Goal: Complete application form: Complete application form

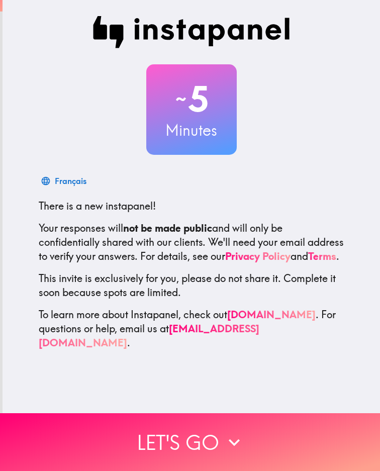
click at [204, 380] on div "~ 5 Minutes Français There is a new instapanel! Your responses will not be made…" at bounding box center [192, 206] width 378 height 413
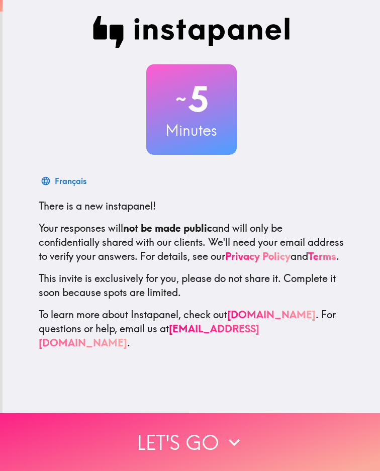
click at [218, 429] on button "Let's go" at bounding box center [190, 442] width 380 height 58
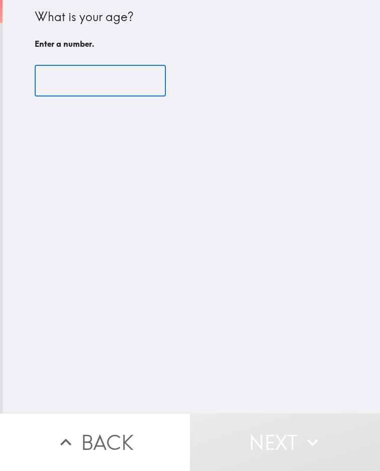
click at [86, 84] on input "number" at bounding box center [100, 80] width 131 height 31
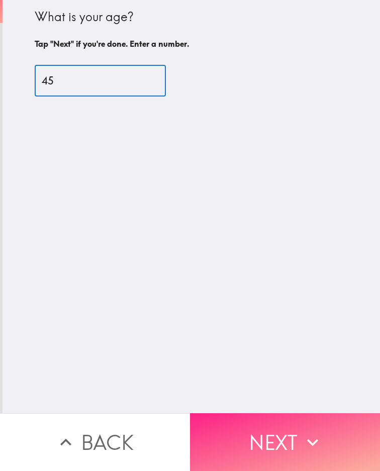
type input "45"
click at [269, 443] on button "Next" at bounding box center [285, 442] width 190 height 58
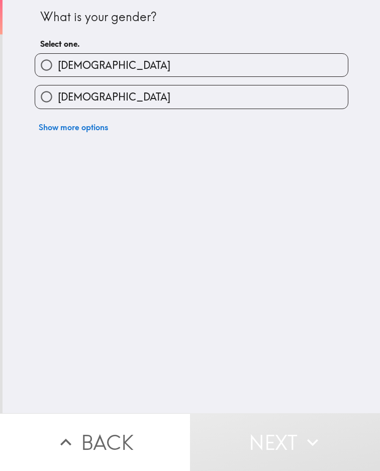
click at [105, 58] on label "[DEMOGRAPHIC_DATA]" at bounding box center [191, 65] width 313 height 23
click at [58, 58] on input "[DEMOGRAPHIC_DATA]" at bounding box center [46, 65] width 23 height 23
radio input "true"
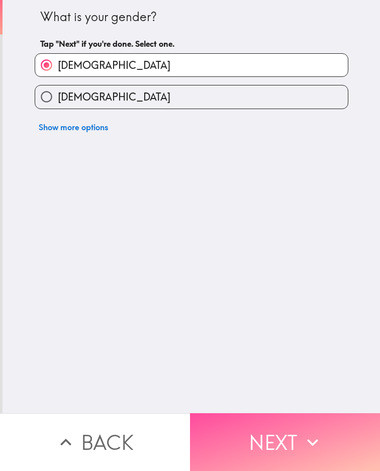
drag, startPoint x: 288, startPoint y: 444, endPoint x: 7, endPoint y: 237, distance: 349.4
click at [283, 441] on button "Next" at bounding box center [285, 442] width 190 height 58
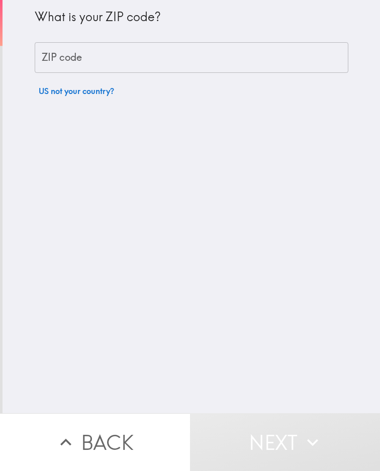
click at [351, 216] on div "What is your ZIP code? ZIP code ZIP code US not your country?" at bounding box center [192, 206] width 378 height 413
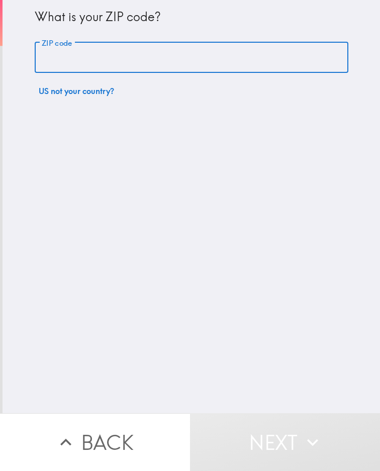
click at [53, 52] on input "ZIP code" at bounding box center [192, 57] width 314 height 31
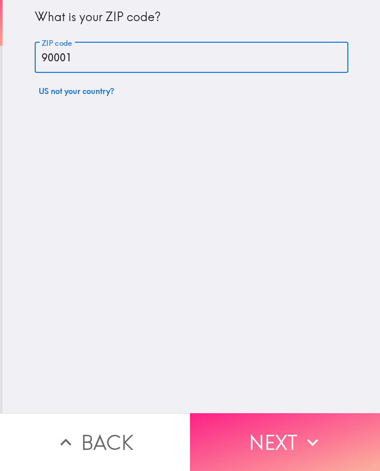
type input "90001"
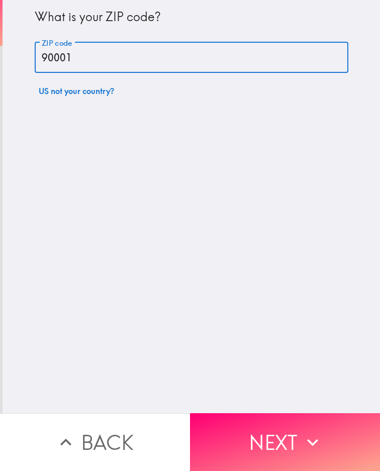
drag, startPoint x: 288, startPoint y: 426, endPoint x: 151, endPoint y: 350, distance: 156.6
click at [287, 424] on button "Next" at bounding box center [285, 442] width 190 height 58
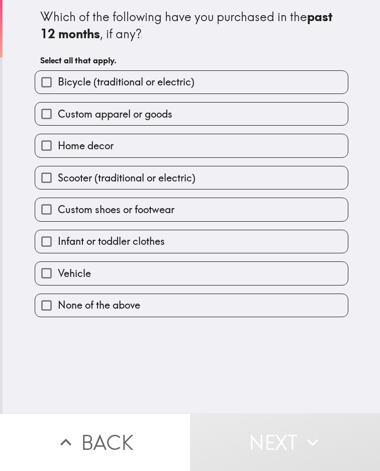
click at [369, 426] on button "Next" at bounding box center [285, 442] width 190 height 58
click at [367, 222] on div "Which of the following have you purchased in the past 12 months , if any? Selec…" at bounding box center [192, 206] width 378 height 413
click at [88, 148] on span "Home decor" at bounding box center [86, 146] width 56 height 14
click at [58, 148] on input "Home decor" at bounding box center [46, 145] width 23 height 23
checkbox input "true"
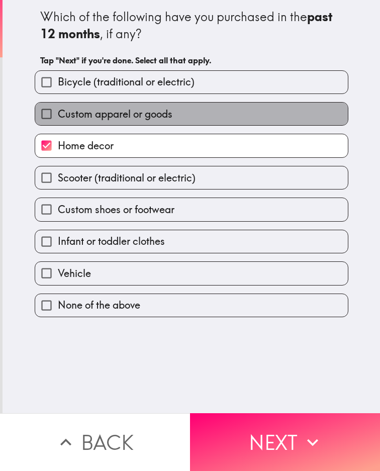
click at [80, 107] on span "Custom apparel or goods" at bounding box center [115, 114] width 115 height 14
click at [58, 107] on input "Custom apparel or goods" at bounding box center [46, 114] width 23 height 23
checkbox input "true"
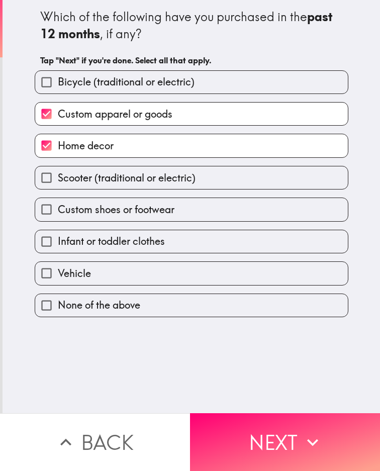
click at [85, 87] on span "Bicycle (traditional or electric)" at bounding box center [126, 82] width 137 height 14
click at [58, 87] on input "Bicycle (traditional or electric)" at bounding box center [46, 82] width 23 height 23
checkbox input "true"
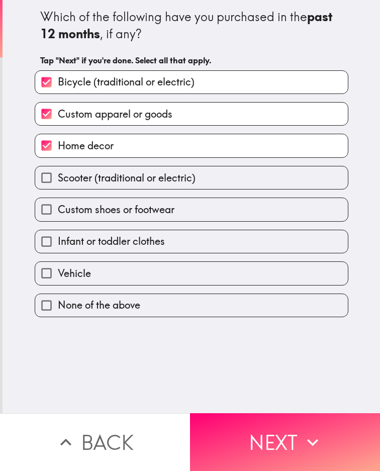
click at [98, 180] on span "Scooter (traditional or electric)" at bounding box center [127, 178] width 138 height 14
click at [58, 180] on input "Scooter (traditional or electric)" at bounding box center [46, 177] width 23 height 23
checkbox input "true"
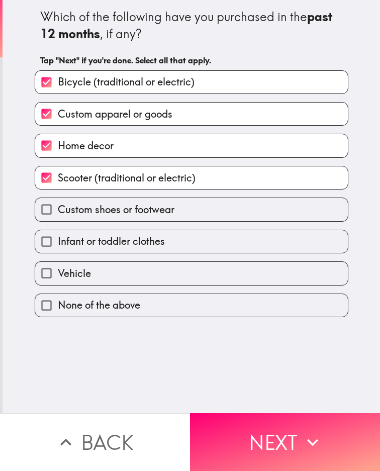
click at [76, 210] on span "Custom shoes or footwear" at bounding box center [116, 210] width 117 height 14
click at [58, 210] on input "Custom shoes or footwear" at bounding box center [46, 209] width 23 height 23
checkbox input "true"
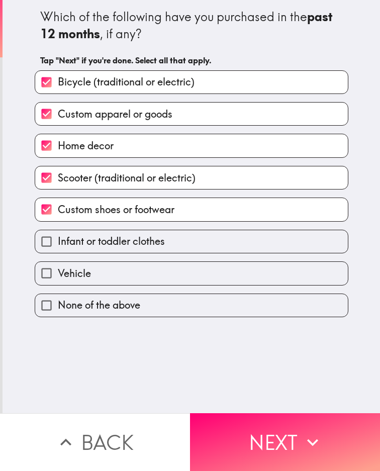
click at [64, 240] on span "Infant or toddler clothes" at bounding box center [111, 241] width 107 height 14
click at [58, 240] on input "Infant or toddler clothes" at bounding box center [46, 241] width 23 height 23
checkbox input "true"
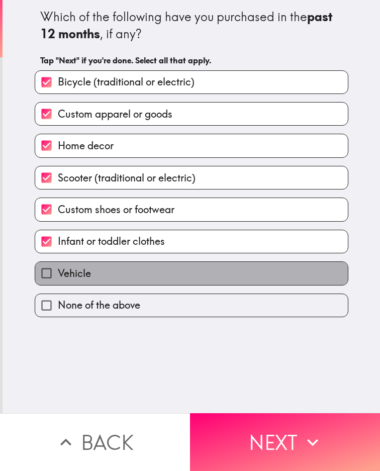
click at [61, 271] on span "Vehicle" at bounding box center [74, 273] width 33 height 14
click at [58, 271] on input "Vehicle" at bounding box center [46, 273] width 23 height 23
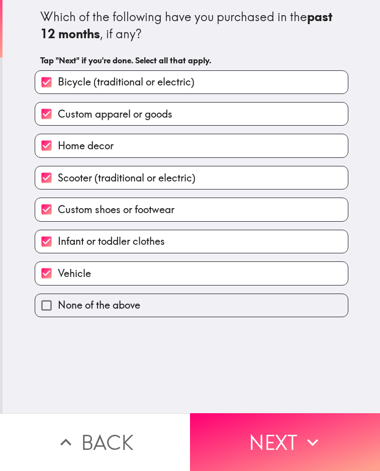
click at [61, 271] on span "Vehicle" at bounding box center [74, 273] width 33 height 14
click at [58, 271] on input "Vehicle" at bounding box center [46, 273] width 23 height 23
checkbox input "false"
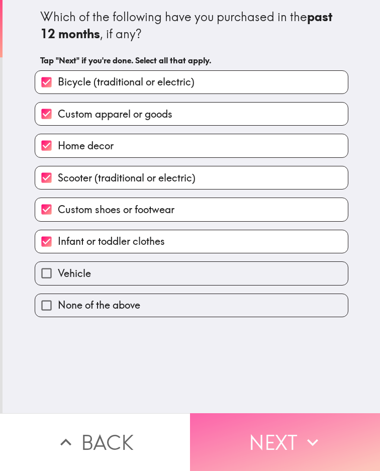
click at [339, 449] on button "Next" at bounding box center [285, 442] width 190 height 58
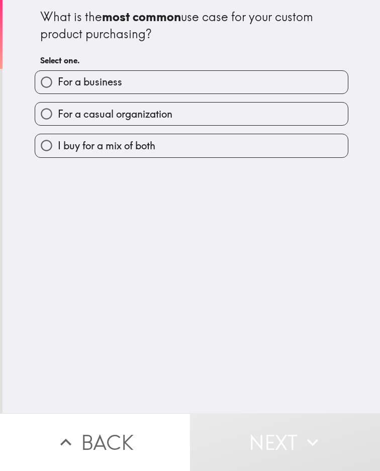
click at [94, 151] on span "I buy for a mix of both" at bounding box center [107, 146] width 98 height 14
click at [58, 151] on input "I buy for a mix of both" at bounding box center [46, 145] width 23 height 23
radio input "true"
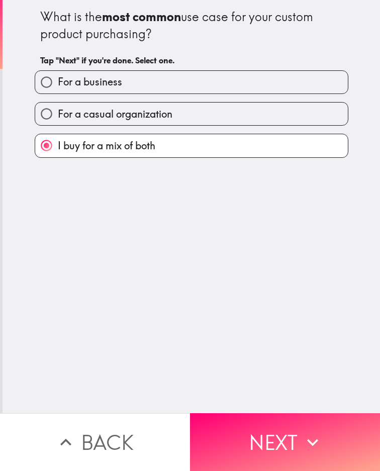
click at [349, 316] on div "What is the most common use case for your custom product purchasing? Tap "Next"…" at bounding box center [192, 206] width 378 height 413
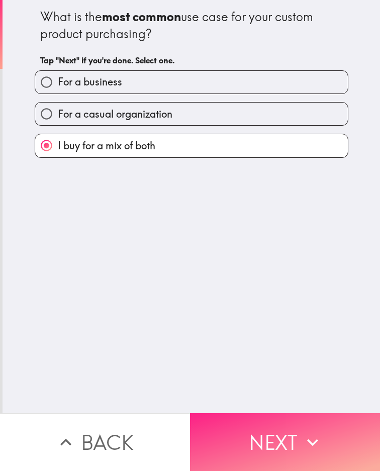
click at [271, 454] on button "Next" at bounding box center [285, 442] width 190 height 58
